Goal: Communication & Community: Share content

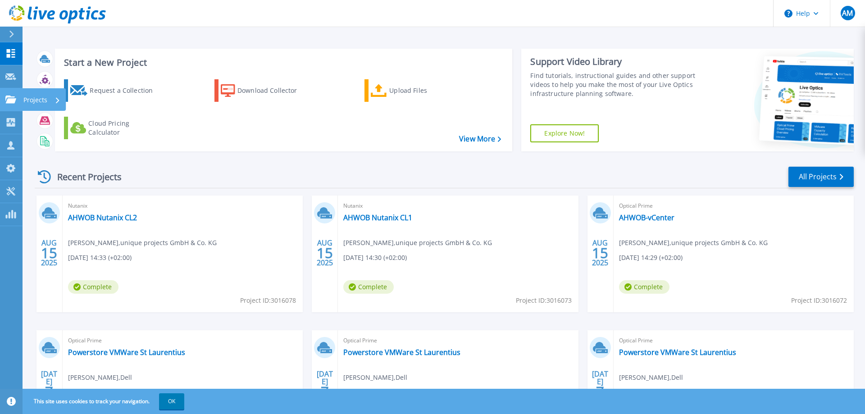
click at [33, 103] on p "Projects" at bounding box center [35, 99] width 24 height 23
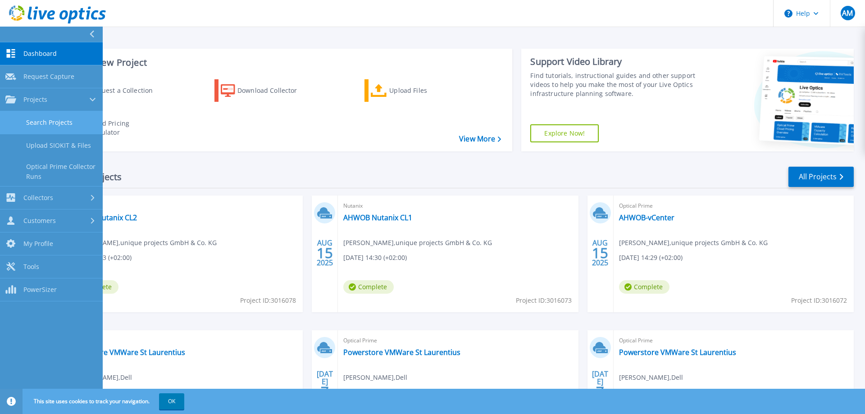
click at [36, 119] on link "Search Projects" at bounding box center [51, 122] width 103 height 23
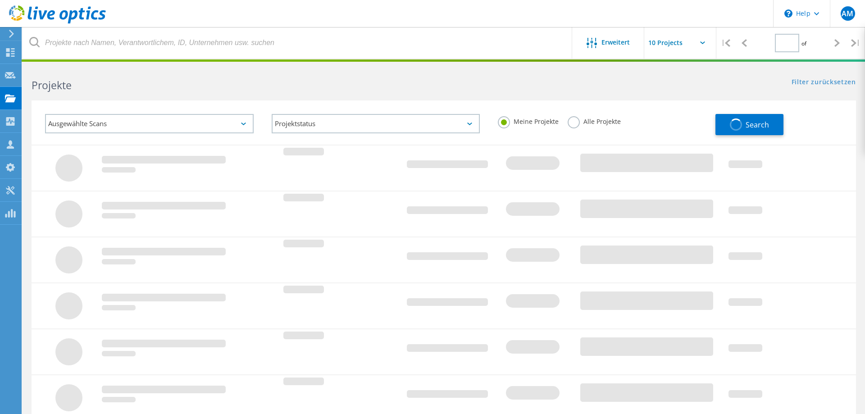
type input "1"
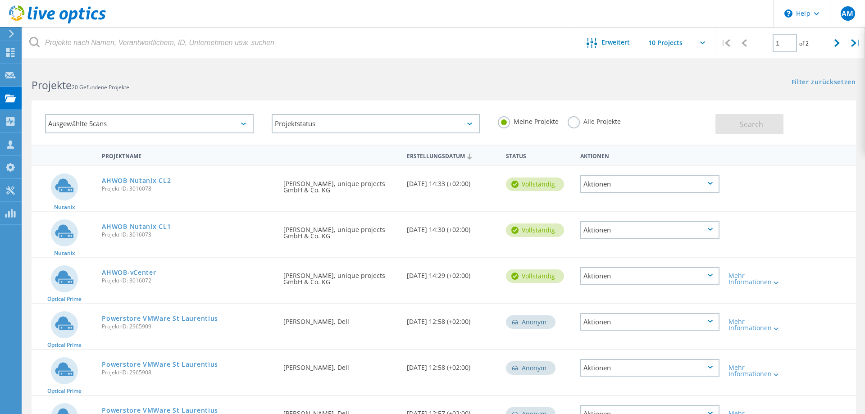
click at [665, 281] on div "Aktionen" at bounding box center [649, 276] width 139 height 18
click at [665, 281] on div "Freigabe" at bounding box center [649, 283] width 137 height 14
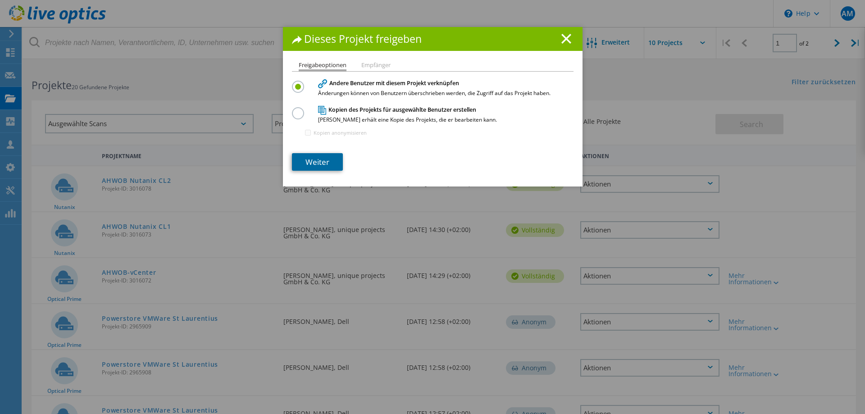
click at [325, 162] on link "Weiter" at bounding box center [317, 162] width 51 height 18
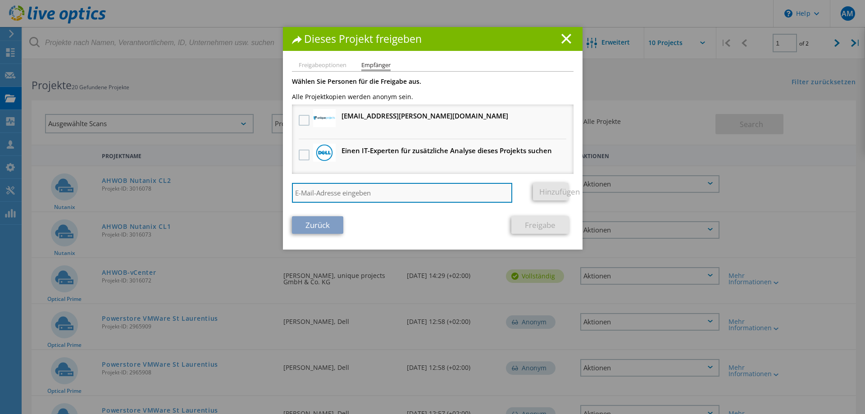
click at [362, 192] on input "search" at bounding box center [402, 193] width 221 height 20
click at [431, 200] on input "lars.bruenjes@unique-projects.com" at bounding box center [402, 193] width 221 height 20
type input "lars.bruenjes@unique-projects.com"
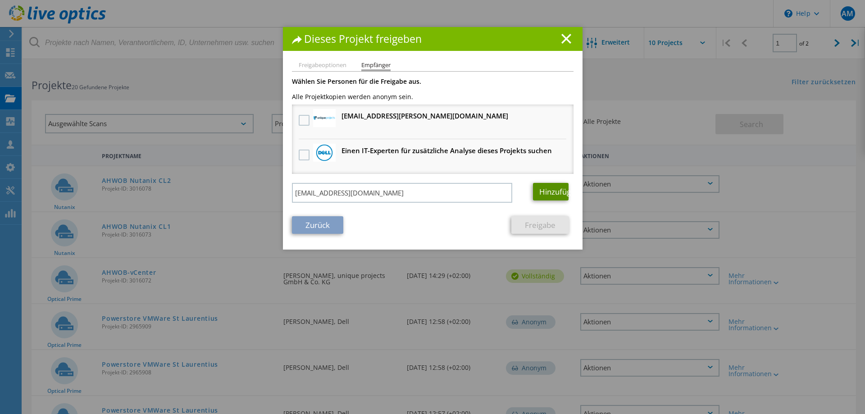
click at [549, 194] on link "Hinzufügen" at bounding box center [551, 192] width 36 height 18
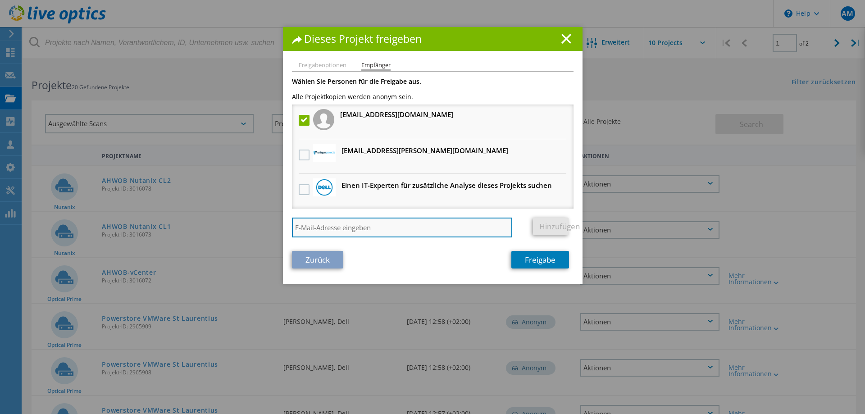
click at [370, 227] on input "search" at bounding box center [402, 227] width 221 height 20
type input "sebastian.meineradus@autohaus-wolfsburg.de"
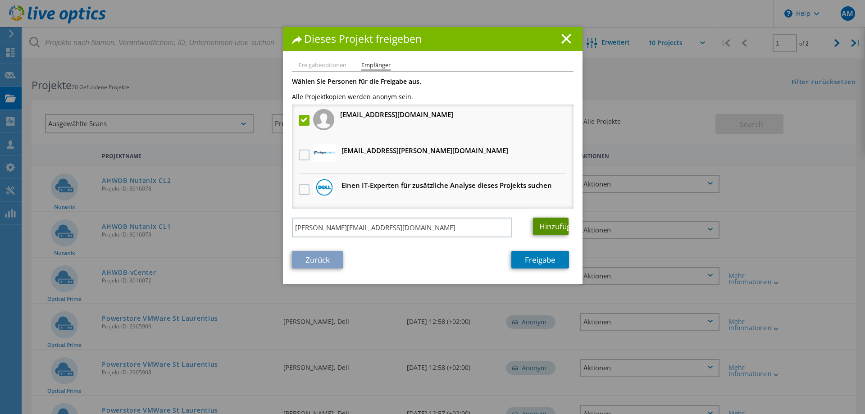
click at [549, 227] on link "Hinzufügen" at bounding box center [551, 226] width 36 height 18
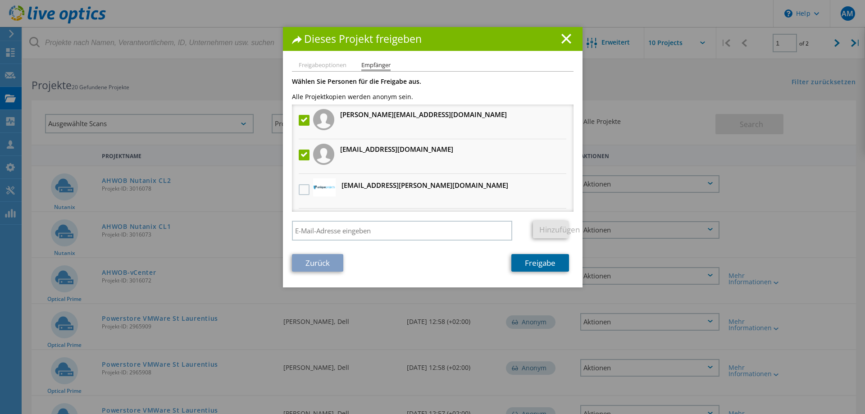
click at [527, 263] on link "Freigabe" at bounding box center [540, 263] width 58 height 18
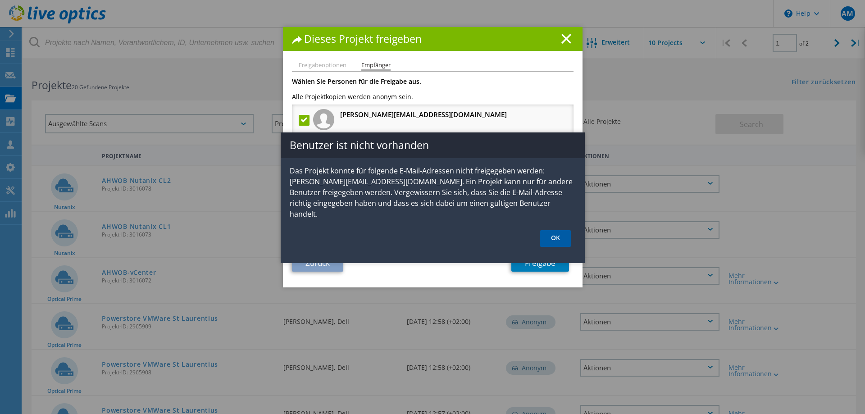
click at [557, 236] on link "OK" at bounding box center [555, 238] width 32 height 17
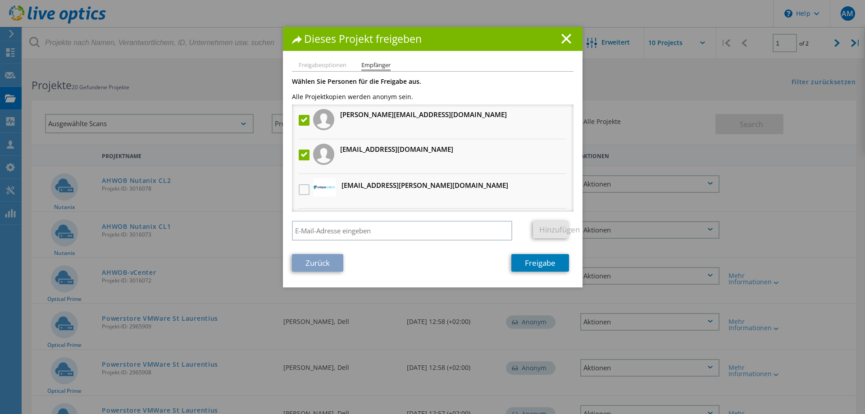
click at [303, 119] on label at bounding box center [305, 120] width 13 height 11
click at [0, 0] on input "checkbox" at bounding box center [0, 0] width 0 height 0
click at [544, 258] on link "Freigabe" at bounding box center [540, 263] width 58 height 18
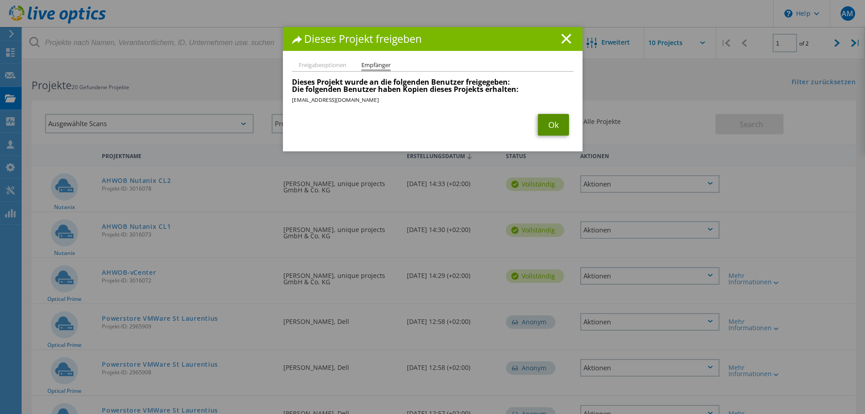
click at [546, 124] on link "Ok" at bounding box center [553, 125] width 31 height 22
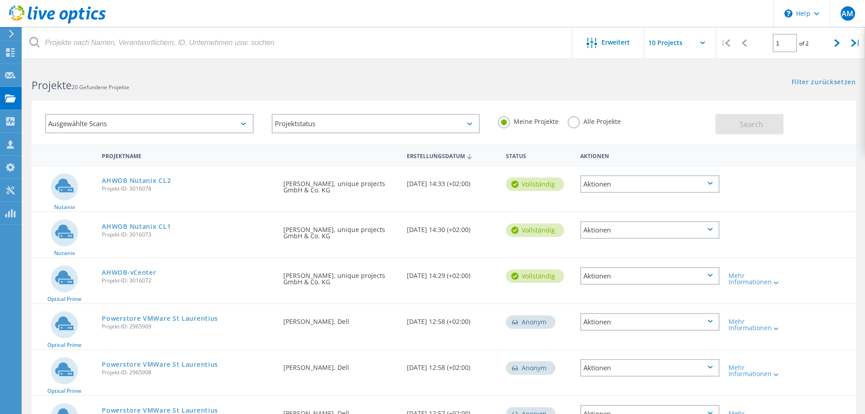
click at [659, 232] on div "Aktionen" at bounding box center [649, 230] width 139 height 18
click at [625, 238] on div "Freigabe" at bounding box center [649, 237] width 137 height 14
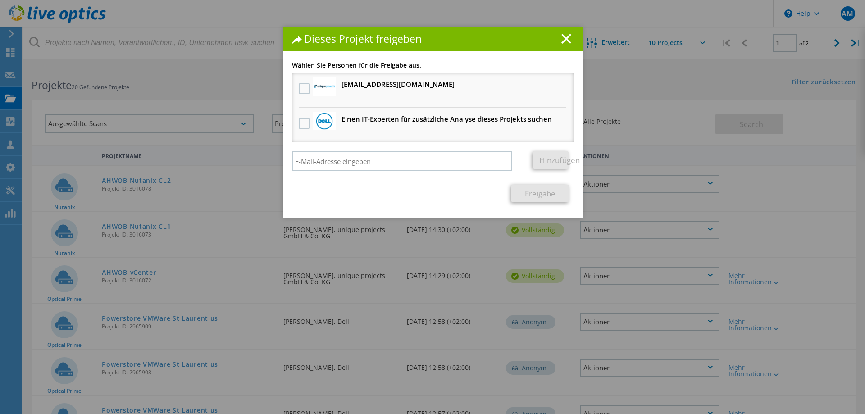
click at [358, 82] on h3 "lars.bruenjes@unique-projects.com Erhält eine anonyme Kopie" at bounding box center [397, 84] width 113 height 11
click at [303, 89] on label at bounding box center [305, 88] width 13 height 11
click at [0, 0] on input "checkbox" at bounding box center [0, 0] width 0 height 0
click at [530, 192] on link "Freigabe" at bounding box center [540, 194] width 58 height 18
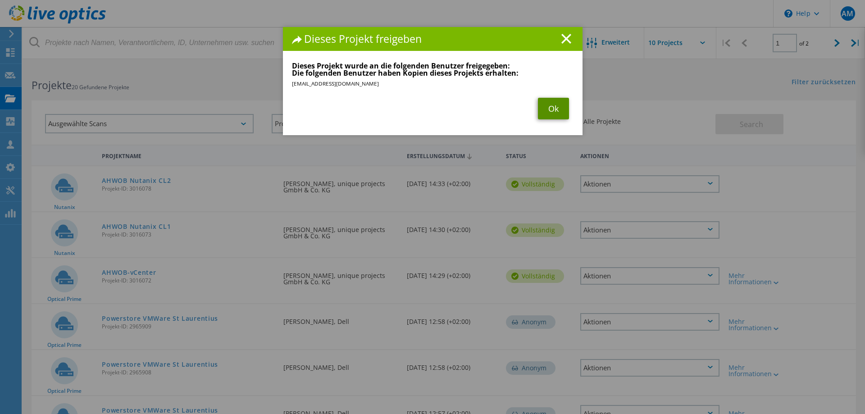
click at [551, 105] on link "Ok" at bounding box center [553, 109] width 31 height 22
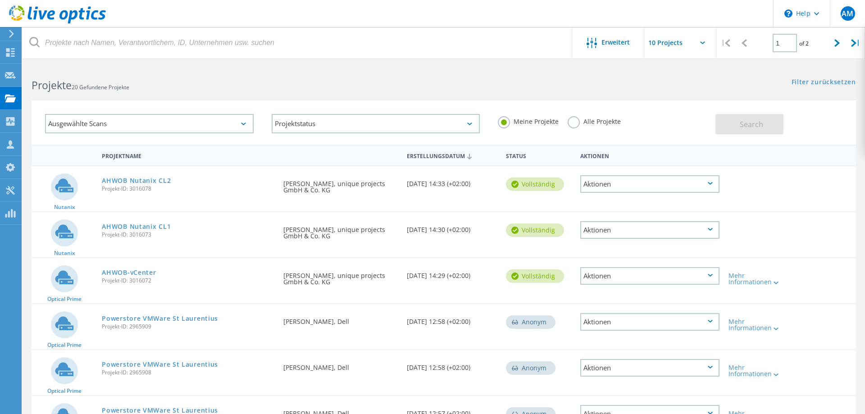
click at [624, 182] on div "Aktionen" at bounding box center [649, 184] width 139 height 18
click at [614, 192] on div "Freigabe" at bounding box center [649, 191] width 137 height 14
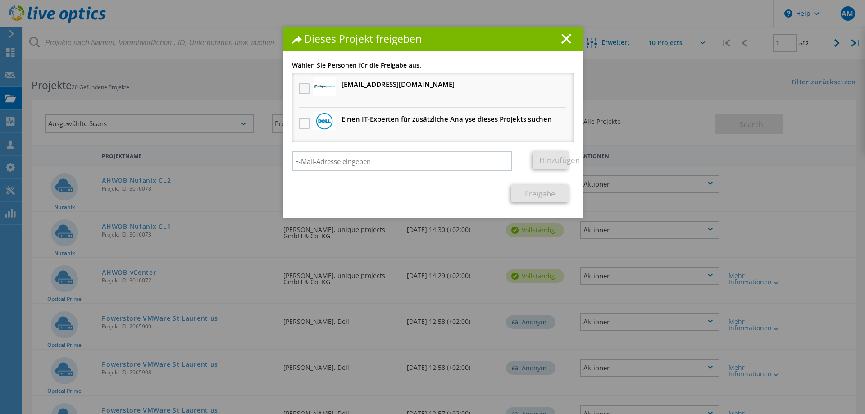
click at [307, 87] on label at bounding box center [305, 88] width 13 height 11
click at [0, 0] on input "checkbox" at bounding box center [0, 0] width 0 height 0
click at [545, 195] on link "Freigabe" at bounding box center [540, 194] width 58 height 18
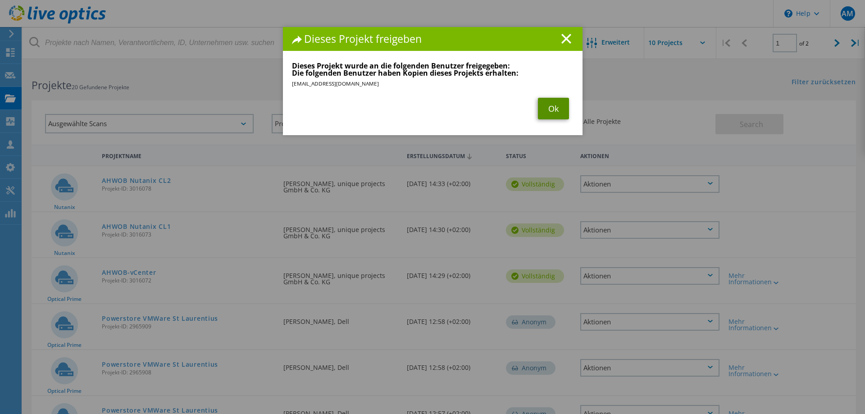
click at [552, 112] on link "Ok" at bounding box center [553, 109] width 31 height 22
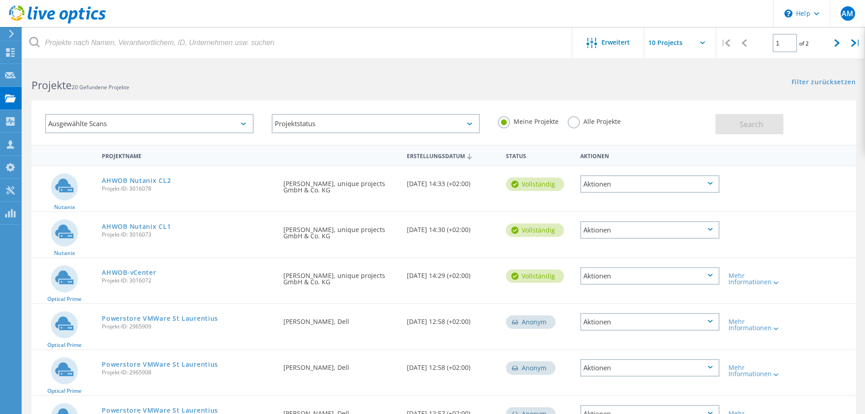
click at [445, 12] on header "\n Help Explore Helpful Articles Contact Support AM Vertriebspartner-Teammitgli…" at bounding box center [432, 13] width 865 height 27
click at [454, 91] on div "Ausgewählte Scans Projektstatus Wird durchgeführt vollständig Veröffentlicht am…" at bounding box center [444, 116] width 842 height 55
